Goal: Navigation & Orientation: Understand site structure

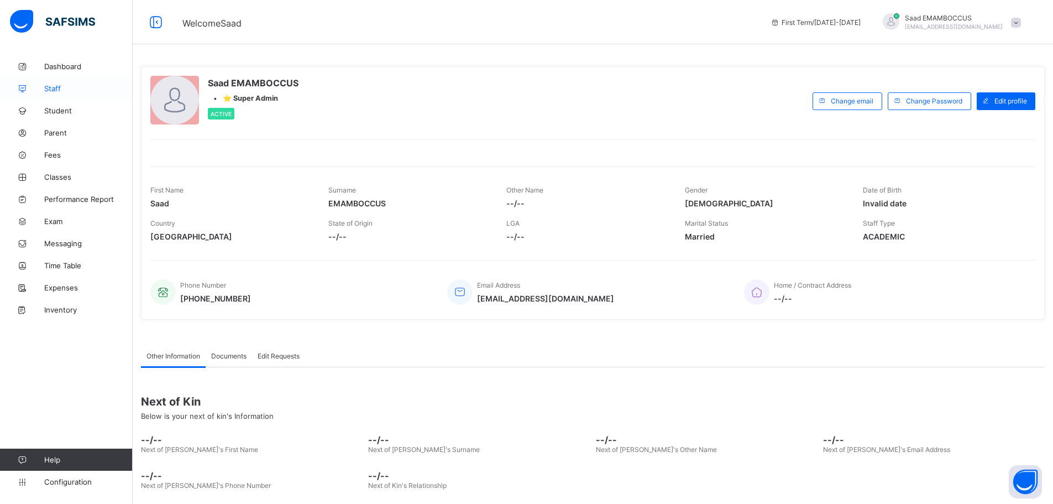
click at [65, 88] on span "Staff" at bounding box center [88, 88] width 88 height 9
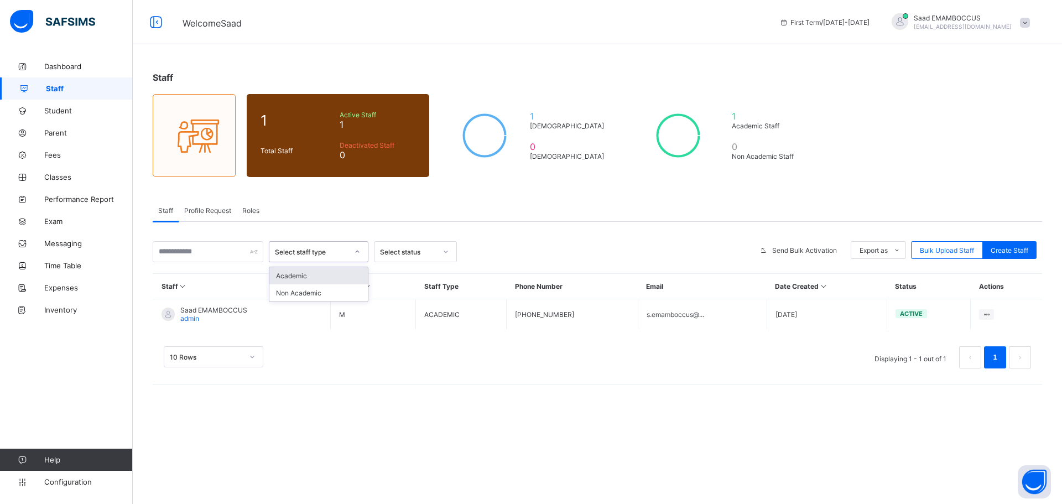
click at [349, 247] on div at bounding box center [357, 252] width 19 height 18
click at [394, 248] on div "Select status" at bounding box center [408, 252] width 56 height 8
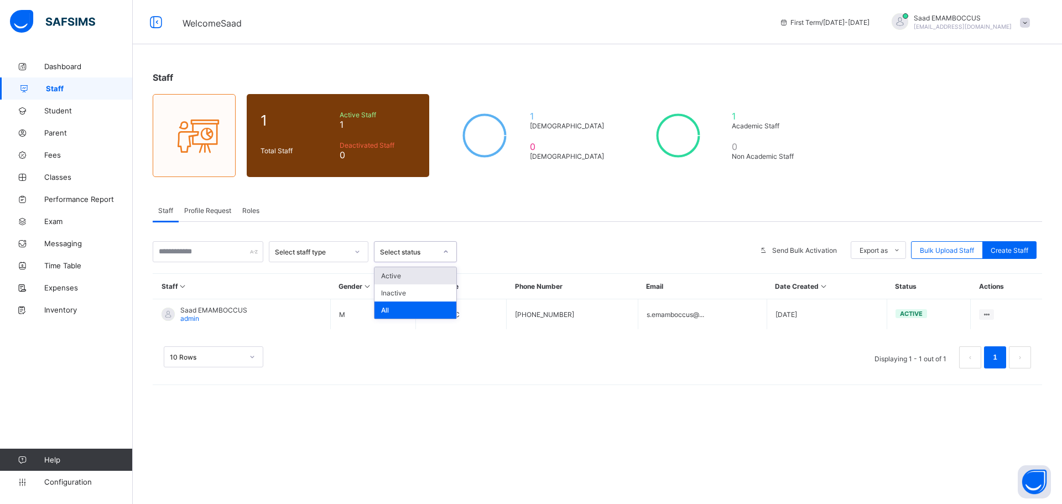
click at [399, 250] on div "Select status" at bounding box center [408, 252] width 56 height 8
click at [218, 216] on div "Profile Request" at bounding box center [208, 210] width 58 height 22
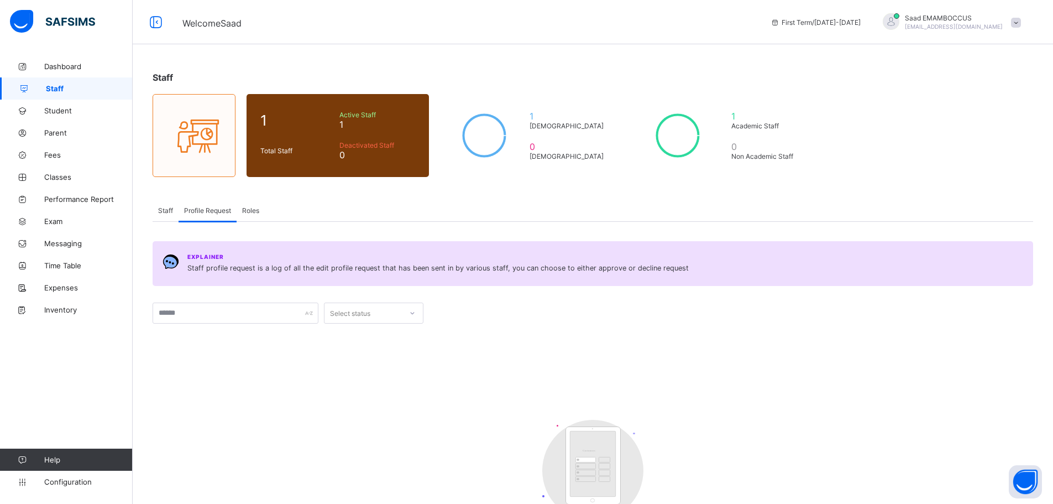
click at [241, 210] on div "Roles" at bounding box center [251, 210] width 28 height 22
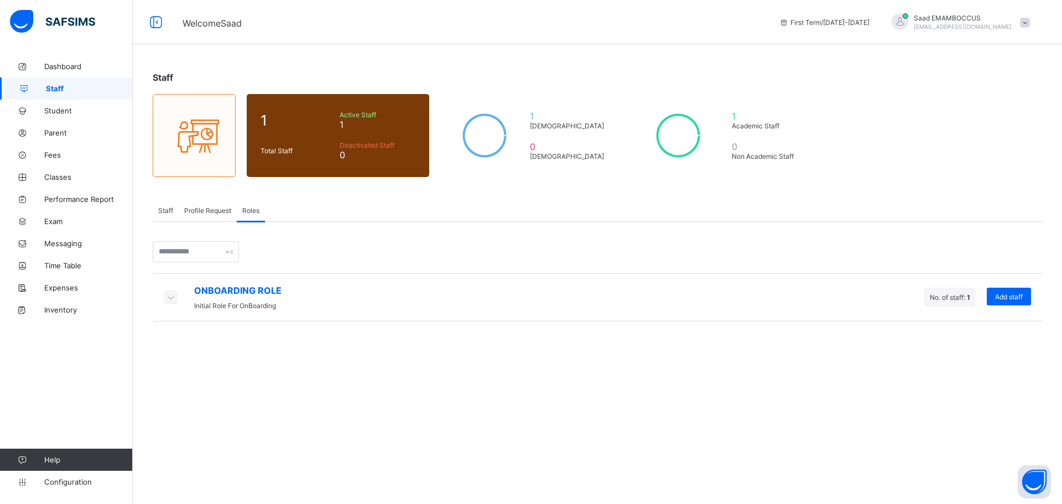
click at [172, 210] on span "Staff" at bounding box center [165, 210] width 15 height 8
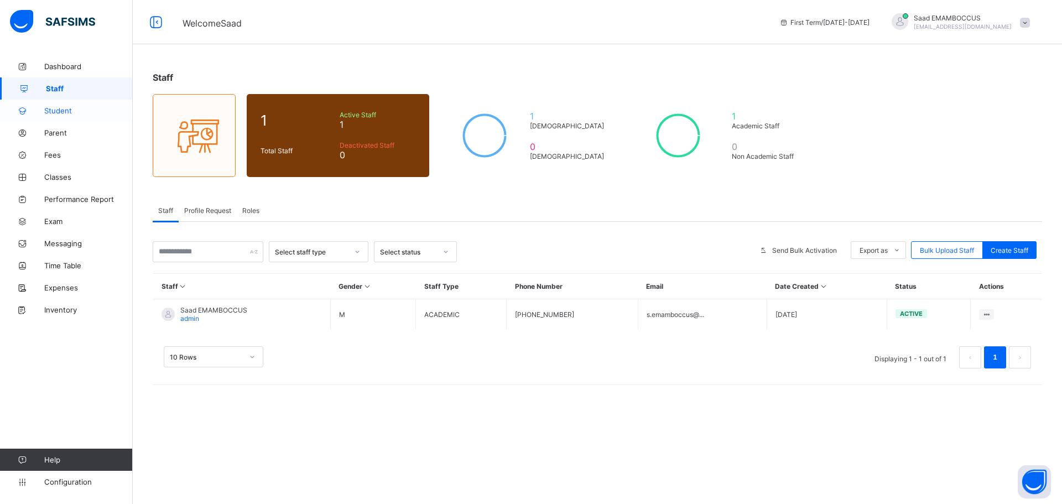
click at [72, 113] on span "Student" at bounding box center [88, 110] width 88 height 9
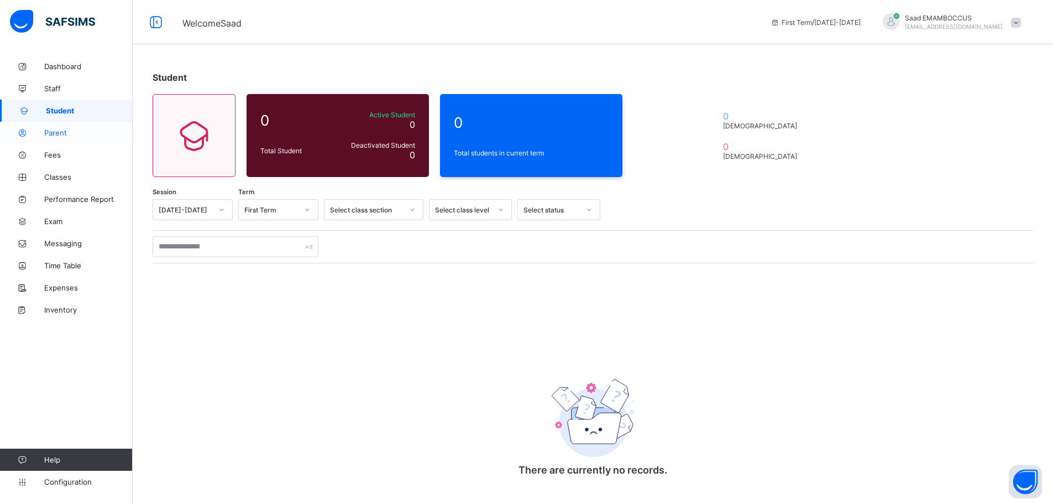
click at [86, 135] on span "Parent" at bounding box center [88, 132] width 88 height 9
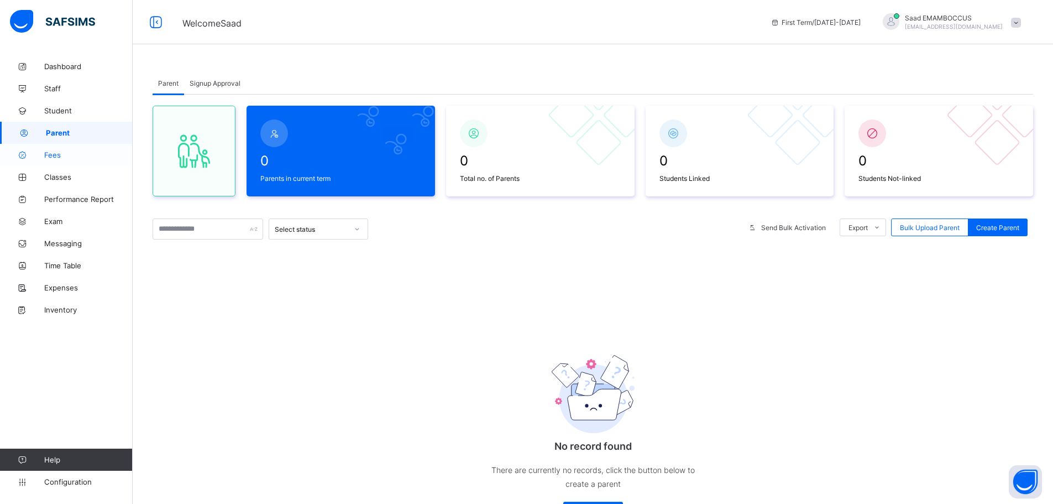
click at [77, 158] on span "Fees" at bounding box center [88, 154] width 88 height 9
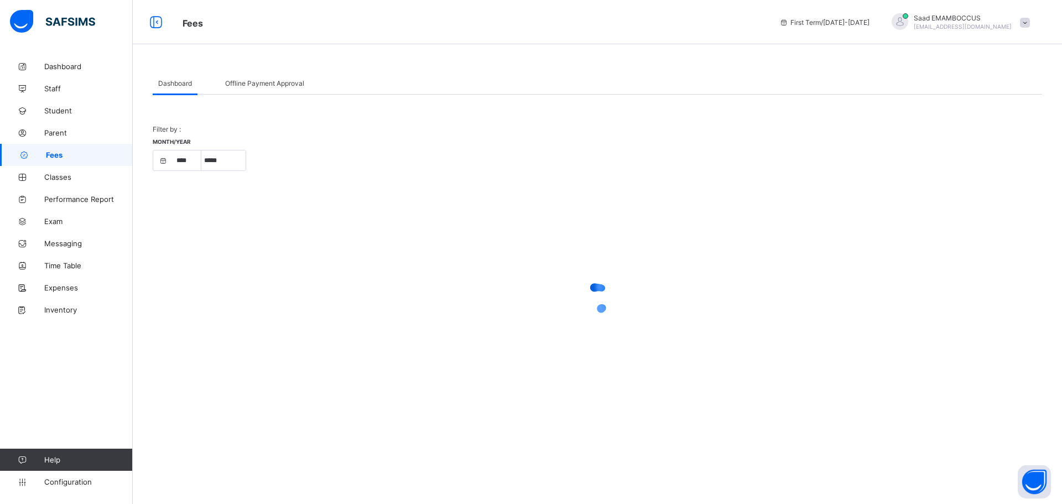
click at [254, 87] on div "Offline Payment Approval" at bounding box center [264, 83] width 90 height 22
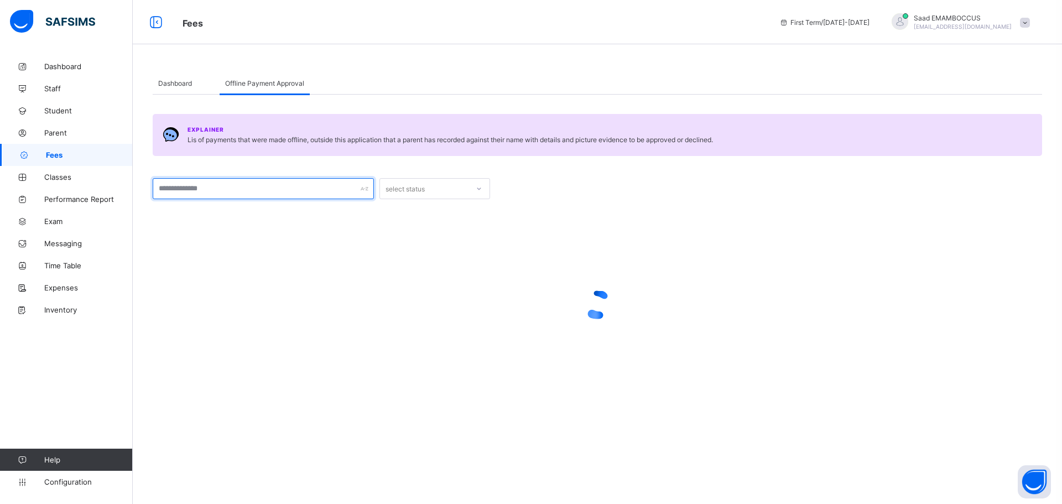
click at [329, 193] on input "text" at bounding box center [263, 188] width 221 height 21
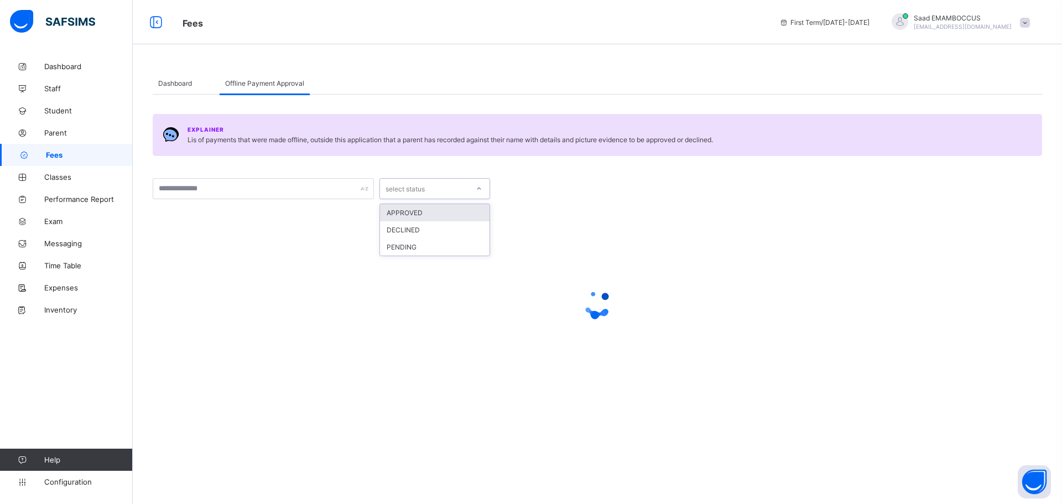
click at [429, 191] on div "select status" at bounding box center [424, 188] width 88 height 15
click at [430, 191] on div "select status" at bounding box center [424, 188] width 88 height 15
click at [327, 168] on div "0 results available. Select is focused ,type to refine list, press Down to open…" at bounding box center [597, 183] width 889 height 32
click at [69, 179] on span "Classes" at bounding box center [88, 176] width 88 height 9
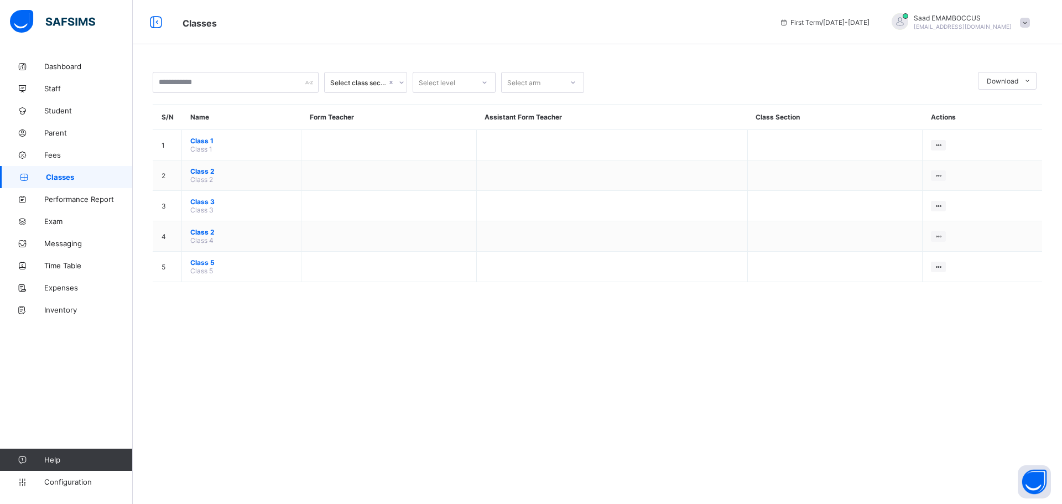
click at [1026, 20] on span at bounding box center [1025, 23] width 10 height 10
click at [982, 108] on span "Logout" at bounding box center [993, 109] width 73 height 13
